Goal: Task Accomplishment & Management: Use online tool/utility

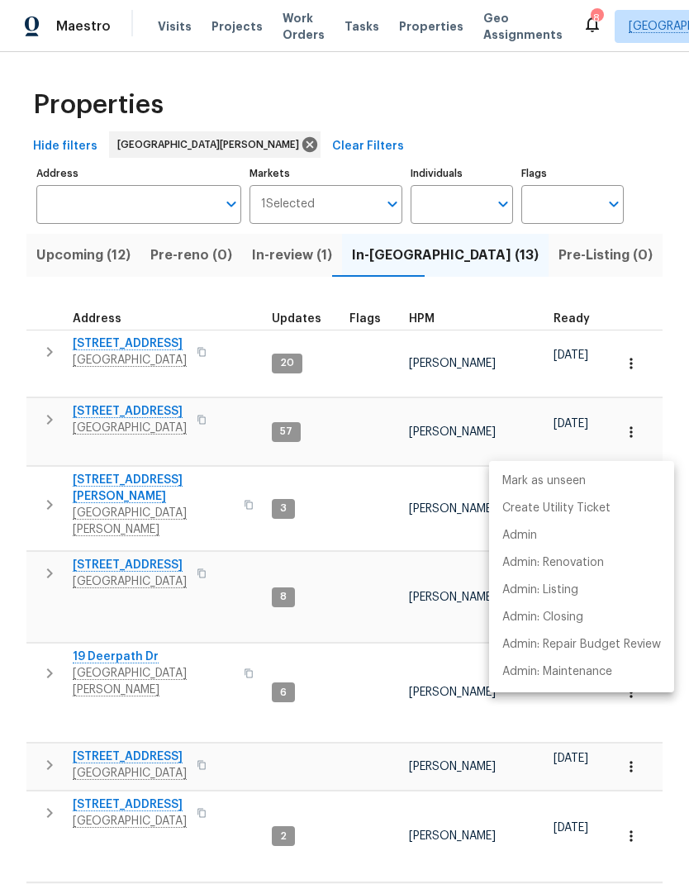
scroll to position [281, 0]
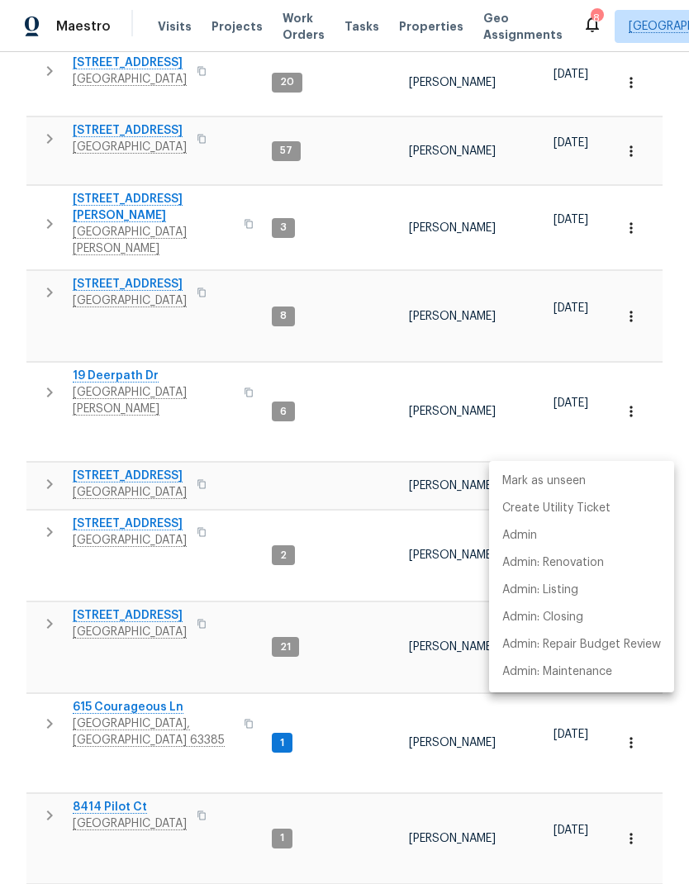
click at [95, 62] on div at bounding box center [344, 442] width 689 height 884
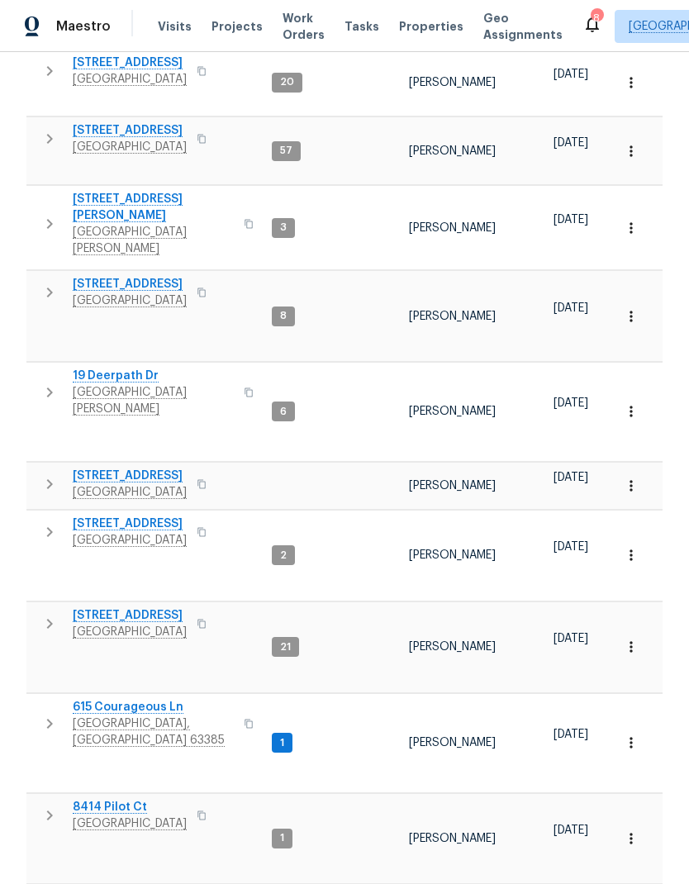
click at [110, 59] on span "2132 Ridgedale Dr" at bounding box center [130, 63] width 114 height 17
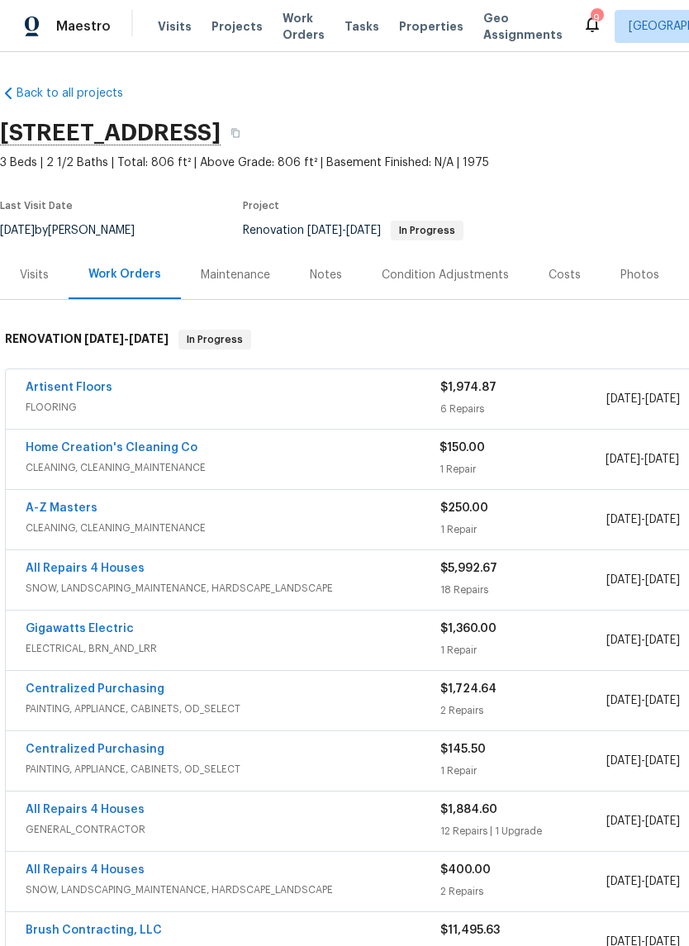
click at [619, 265] on div "Photos" at bounding box center [639, 274] width 78 height 49
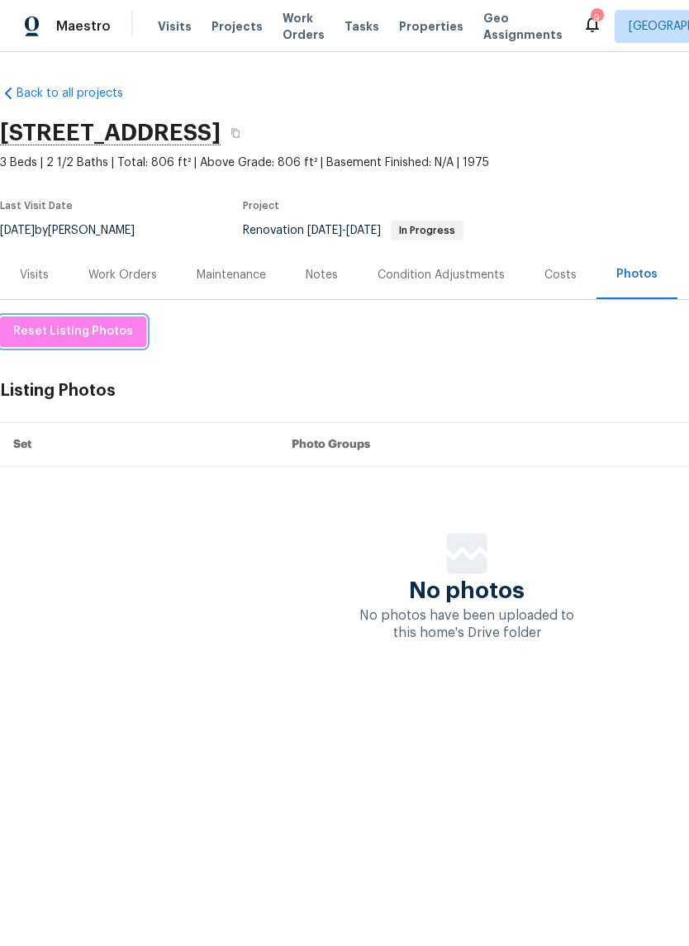
click at [98, 335] on span "Reset Listing Photos" at bounding box center [73, 331] width 120 height 21
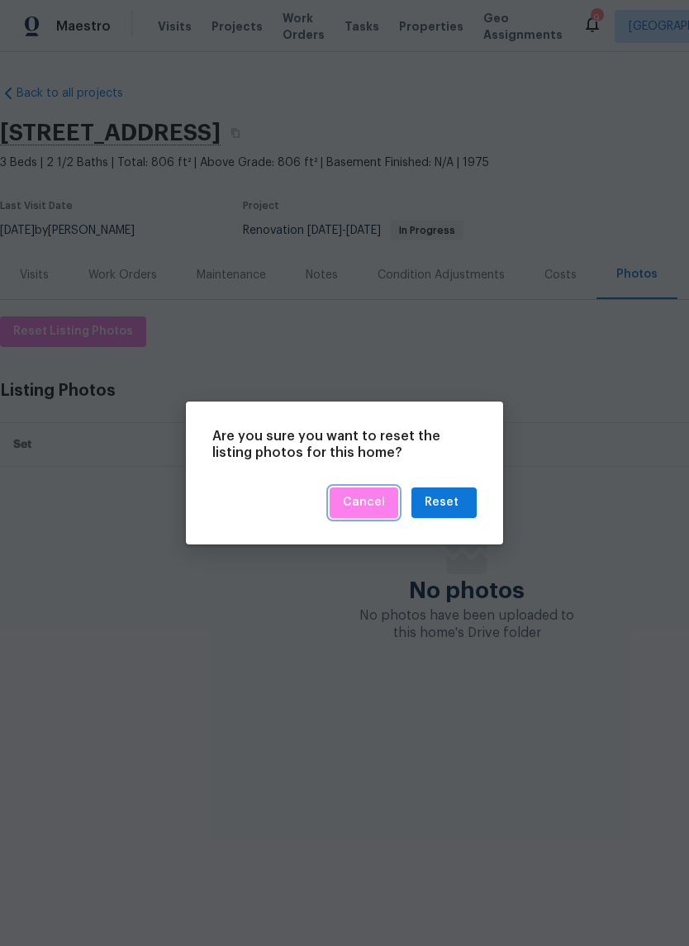
click at [379, 502] on span "Cancel" at bounding box center [364, 502] width 42 height 21
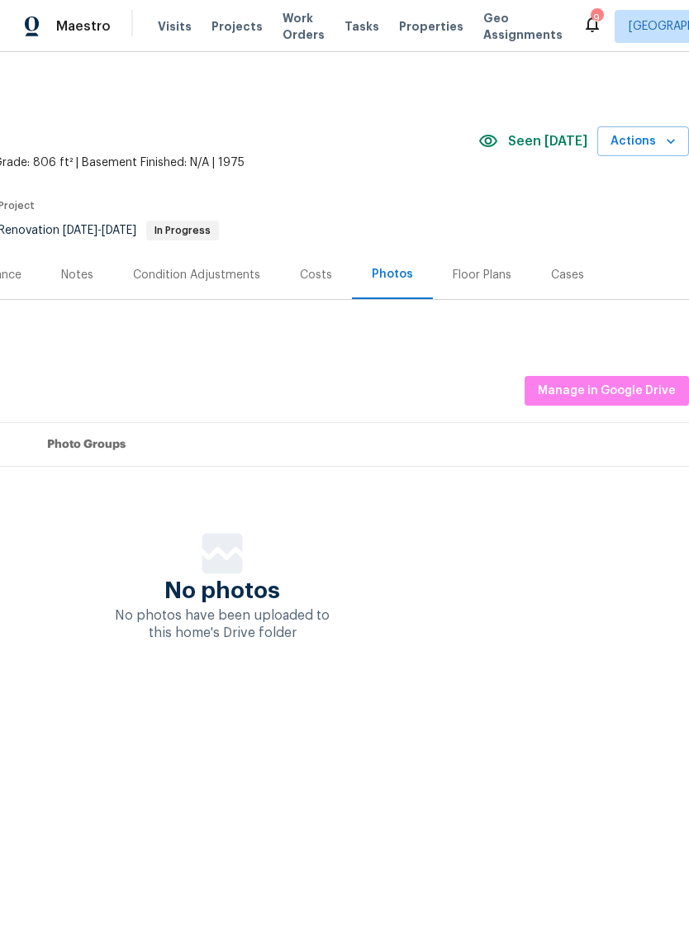
scroll to position [0, 244]
click at [581, 495] on div "Reset Listing Photos Listing Photos Manage in Google Drive Set Photo Groups No …" at bounding box center [222, 478] width 933 height 325
click at [611, 396] on span "Manage in Google Drive" at bounding box center [607, 391] width 138 height 21
